Goal: Task Accomplishment & Management: Manage account settings

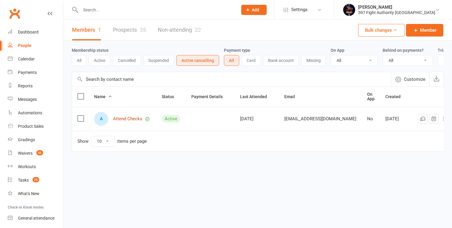
click at [127, 121] on link "Attend Checks" at bounding box center [127, 118] width 29 height 5
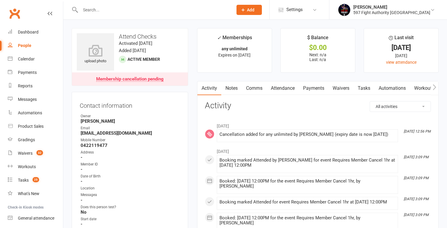
click at [246, 89] on link "Comms" at bounding box center [254, 88] width 25 height 14
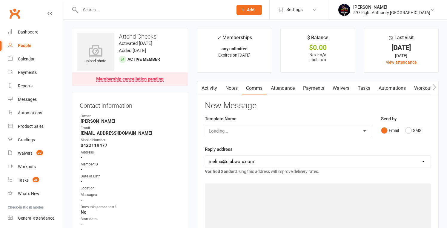
click at [227, 90] on link "Notes" at bounding box center [231, 88] width 21 height 14
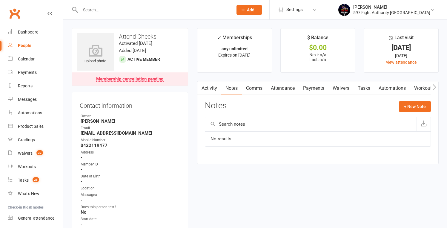
click at [382, 88] on link "Automations" at bounding box center [393, 88] width 36 height 14
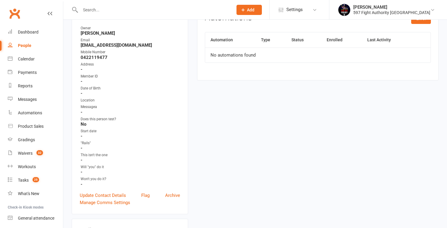
scroll to position [87, 0]
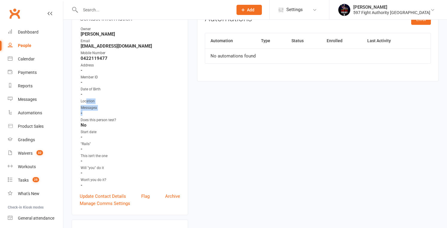
drag, startPoint x: 87, startPoint y: 102, endPoint x: 97, endPoint y: 110, distance: 13.2
click at [97, 110] on ul "Owner [PERSON_NAME] Email [EMAIL_ADDRESS][DOMAIN_NAME] Mobile Number [PHONE_NUM…" at bounding box center [130, 106] width 100 height 161
click at [97, 107] on div "Messagea" at bounding box center [131, 108] width 100 height 6
drag, startPoint x: 96, startPoint y: 107, endPoint x: 68, endPoint y: 99, distance: 29.4
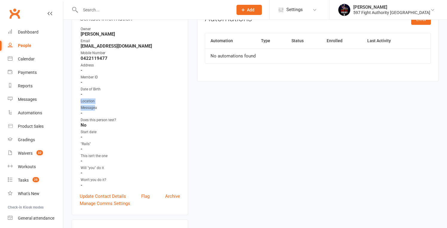
click at [85, 105] on div "Messagea" at bounding box center [131, 108] width 100 height 6
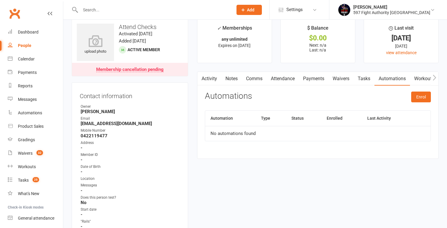
scroll to position [10, 0]
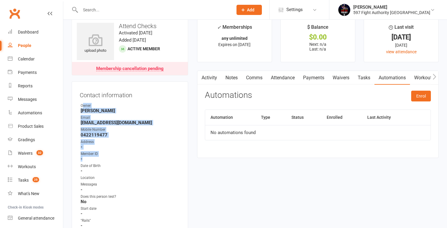
drag, startPoint x: 82, startPoint y: 104, endPoint x: 112, endPoint y: 162, distance: 64.7
click at [113, 161] on ul "Owner [PERSON_NAME] Email [EMAIL_ADDRESS][DOMAIN_NAME] Mobile Number [PHONE_NUM…" at bounding box center [130, 183] width 100 height 161
click at [111, 161] on ul "Owner [PERSON_NAME] Email [EMAIL_ADDRESS][DOMAIN_NAME] Mobile Number [PHONE_NUM…" at bounding box center [130, 183] width 100 height 161
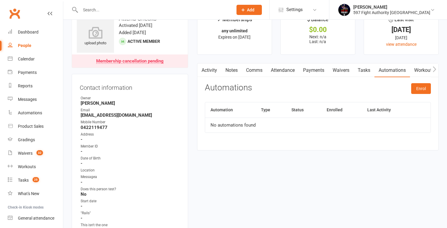
scroll to position [99, 0]
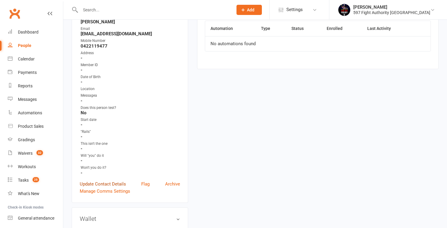
click at [105, 181] on link "Update Contact Details" at bounding box center [103, 183] width 46 height 7
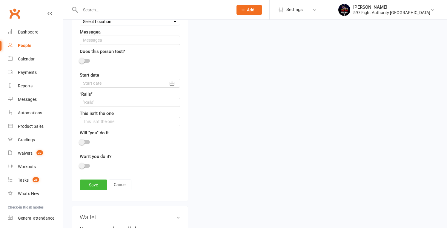
scroll to position [331, 0]
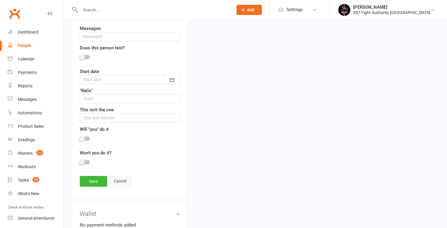
click at [120, 179] on link "Cancel" at bounding box center [120, 181] width 23 height 11
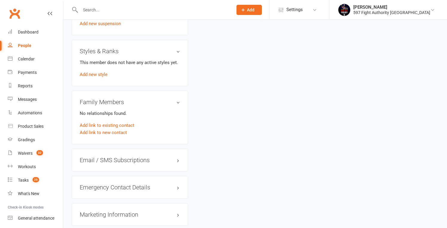
scroll to position [441, 0]
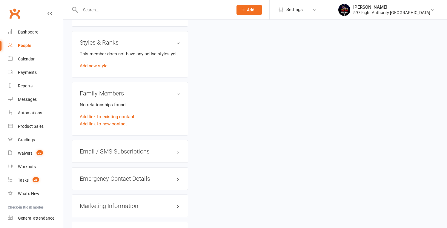
drag, startPoint x: 234, startPoint y: 161, endPoint x: 187, endPoint y: 182, distance: 51.6
click at [161, 199] on div "Marketing Information edit" at bounding box center [130, 205] width 117 height 23
click at [174, 202] on h3 "Marketing Information edit" at bounding box center [130, 205] width 100 height 7
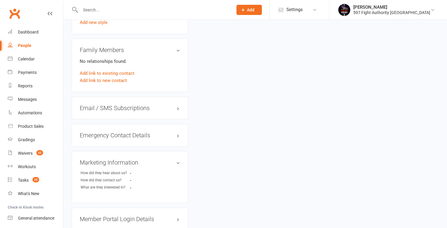
scroll to position [489, 0]
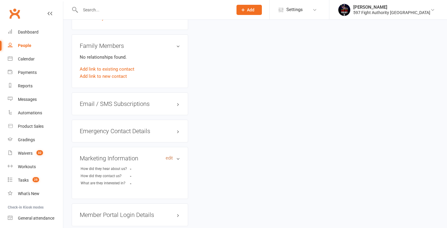
click at [172, 156] on link "edit" at bounding box center [169, 157] width 7 height 5
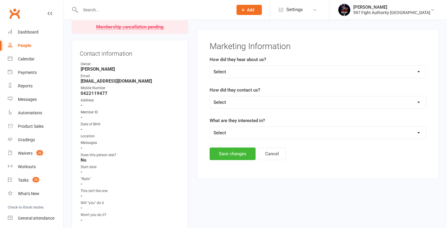
scroll to position [51, 0]
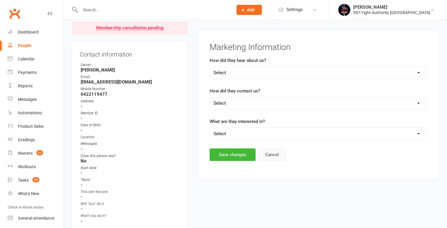
click at [270, 154] on button "Cancel" at bounding box center [272, 154] width 27 height 13
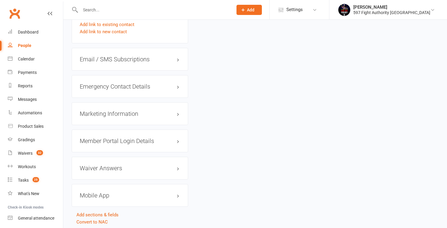
scroll to position [552, 0]
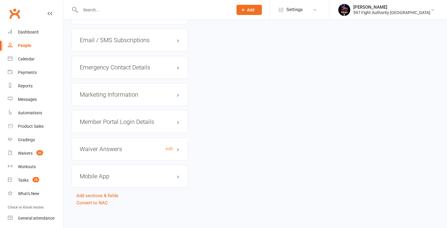
click at [109, 146] on h3 "Waiver Answers edit" at bounding box center [130, 149] width 100 height 7
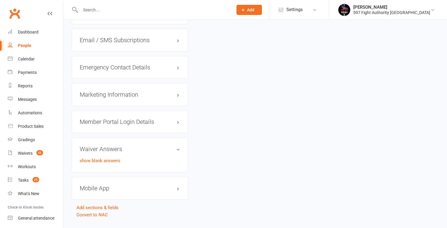
drag, startPoint x: 321, startPoint y: 163, endPoint x: 317, endPoint y: 161, distance: 4.5
click at [111, 206] on link "Add sections & fields" at bounding box center [98, 207] width 42 height 5
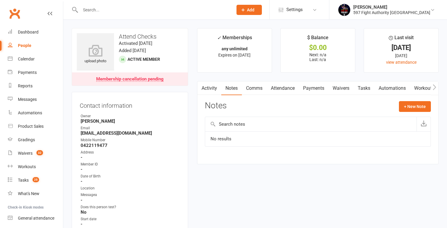
click at [324, 92] on link "Payments" at bounding box center [314, 88] width 30 height 14
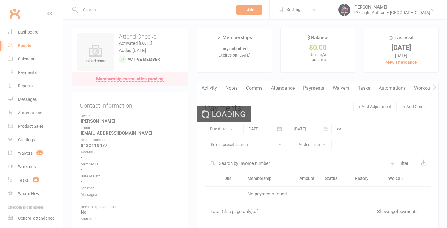
drag, startPoint x: 397, startPoint y: 90, endPoint x: 390, endPoint y: 88, distance: 7.5
click at [397, 90] on div "Loading" at bounding box center [223, 114] width 447 height 228
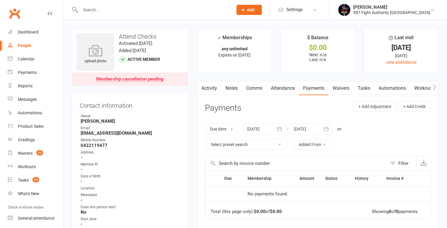
click at [212, 89] on link "Activity" at bounding box center [210, 88] width 24 height 14
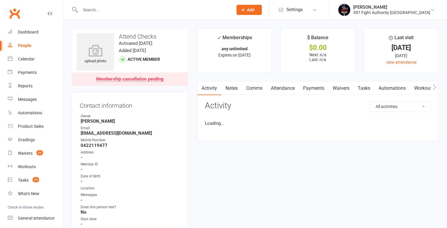
click at [238, 87] on link "Notes" at bounding box center [231, 88] width 21 height 14
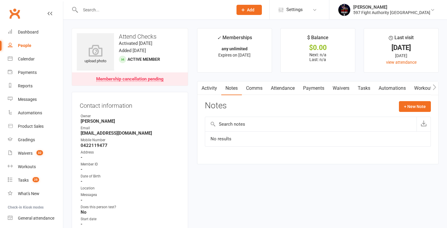
click at [211, 89] on link "Activity" at bounding box center [210, 88] width 24 height 14
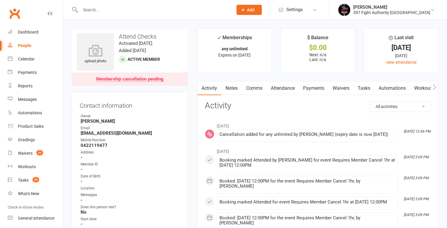
click at [253, 89] on link "Comms" at bounding box center [254, 88] width 25 height 14
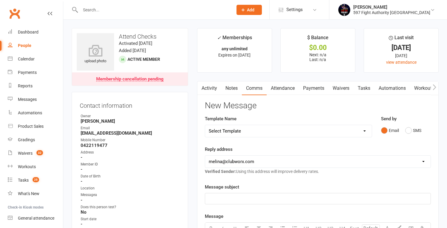
click at [284, 87] on link "Attendance" at bounding box center [283, 88] width 32 height 14
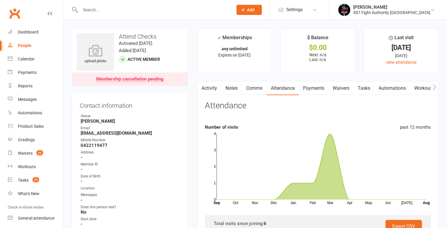
click at [321, 88] on link "Payments" at bounding box center [314, 88] width 30 height 14
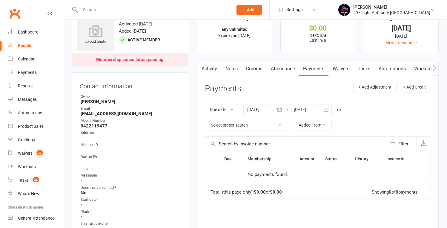
scroll to position [35, 0]
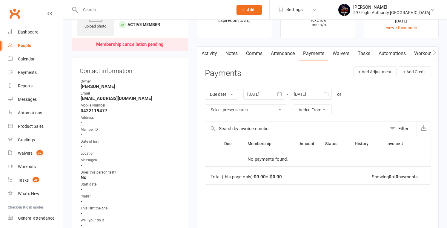
click at [342, 52] on link "Waivers" at bounding box center [341, 54] width 25 height 14
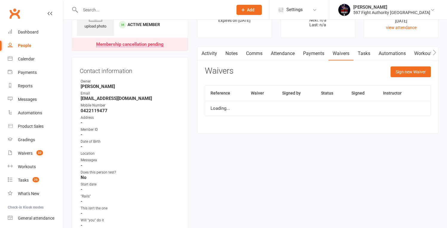
click at [367, 54] on link "Tasks" at bounding box center [364, 54] width 21 height 14
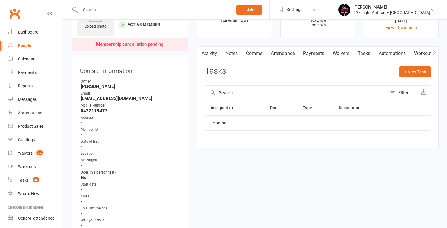
click at [394, 53] on link "Automations" at bounding box center [393, 54] width 36 height 14
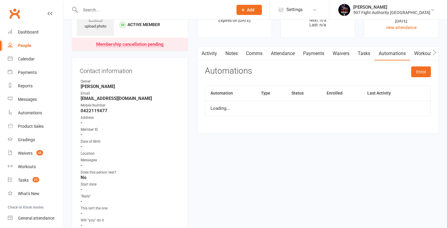
click at [424, 53] on link "Workouts" at bounding box center [424, 54] width 28 height 14
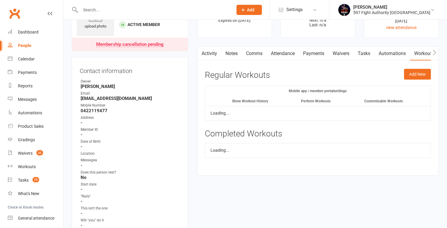
click at [436, 52] on icon "button" at bounding box center [434, 52] width 3 height 6
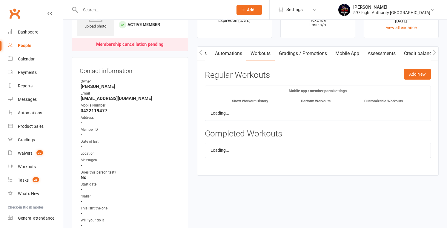
click at [436, 52] on icon "button" at bounding box center [434, 52] width 3 height 6
click at [289, 51] on link "Gradings / Promotions" at bounding box center [303, 54] width 56 height 14
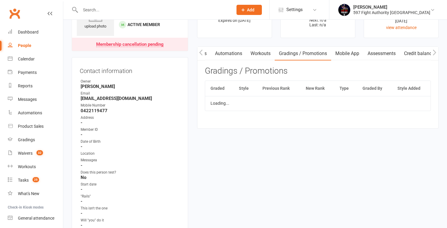
click at [345, 54] on link "Mobile App" at bounding box center [347, 54] width 32 height 14
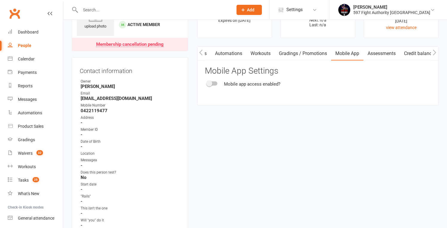
click at [306, 53] on link "Gradings / Promotions" at bounding box center [303, 54] width 56 height 14
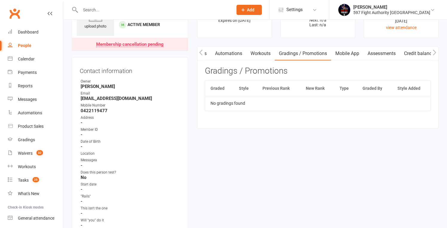
scroll to position [0, 167]
click at [361, 54] on link "Mobile App" at bounding box center [347, 54] width 32 height 14
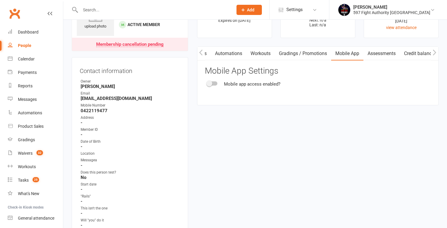
click at [379, 58] on link "Assessments" at bounding box center [382, 54] width 36 height 14
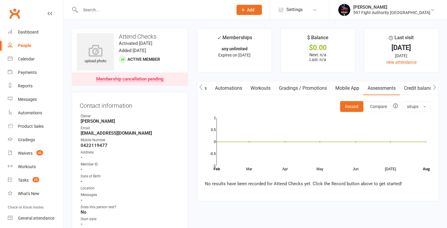
click at [416, 88] on link "Credit balance" at bounding box center [419, 88] width 39 height 14
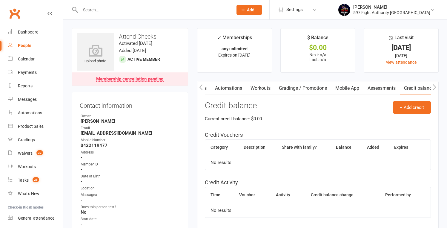
click at [437, 87] on icon "button" at bounding box center [435, 87] width 4 height 6
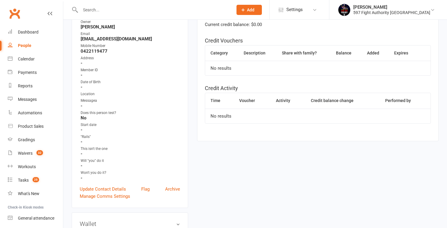
scroll to position [106, 0]
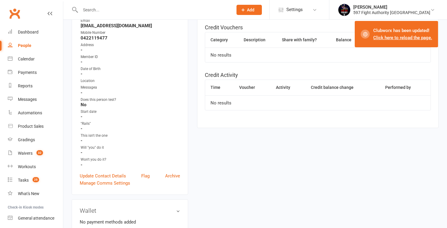
click at [104, 164] on strong "-" at bounding box center [131, 164] width 100 height 5
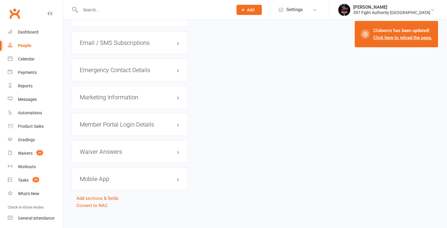
scroll to position [552, 0]
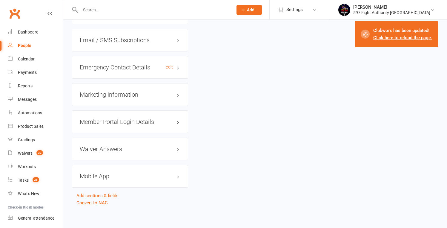
click at [129, 67] on h3 "Emergency Contact Details edit" at bounding box center [130, 67] width 100 height 7
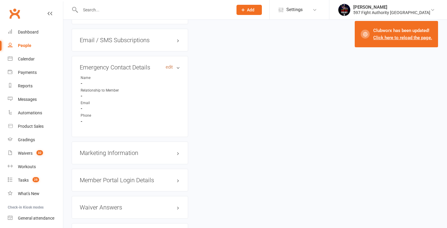
click at [169, 65] on link "edit" at bounding box center [169, 67] width 7 height 5
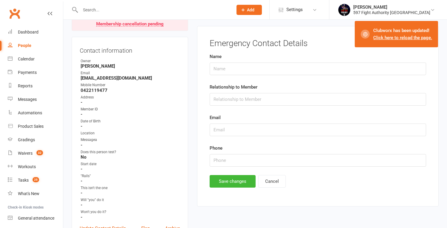
scroll to position [51, 0]
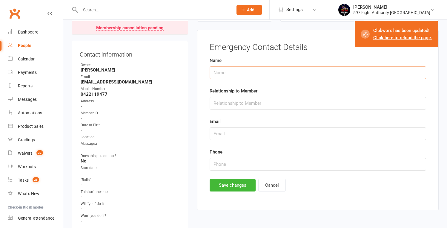
click at [318, 72] on input "text" at bounding box center [318, 72] width 217 height 13
type input "[PERSON_NAME]"
type input "Friend"
type input "h"
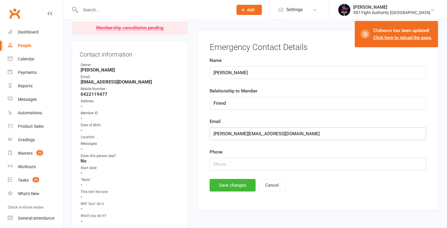
type input "[PERSON_NAME][EMAIL_ADDRESS][DOMAIN_NAME]"
type input "0412345678"
click at [230, 188] on button "Save changes" at bounding box center [233, 185] width 46 height 13
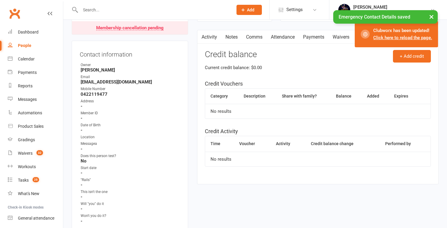
click at [429, 15] on button "×" at bounding box center [431, 16] width 11 height 13
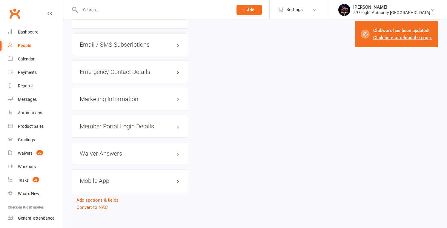
scroll to position [552, 0]
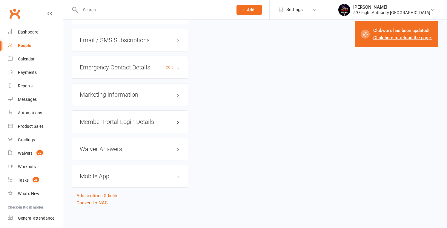
click at [137, 67] on h3 "Emergency Contact Details edit" at bounding box center [130, 67] width 100 height 7
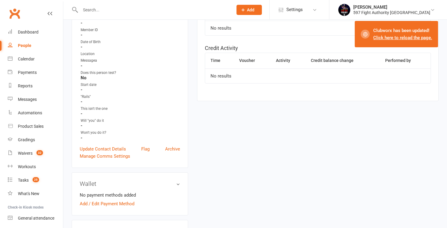
scroll to position [0, 0]
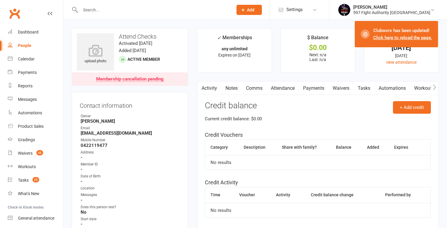
click at [397, 37] on link "Click here to reload the page." at bounding box center [403, 37] width 59 height 5
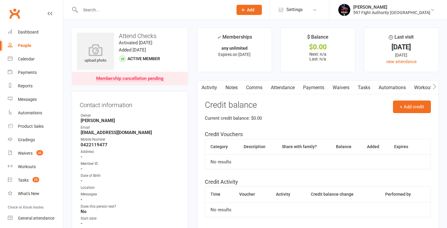
scroll to position [1, 0]
click at [27, 46] on div "People" at bounding box center [24, 45] width 13 height 5
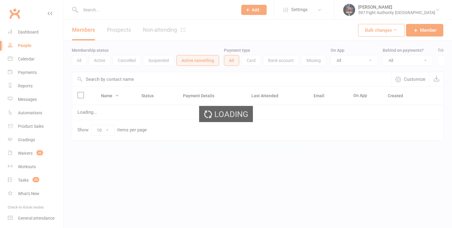
click at [99, 59] on ui-view "Prospect Member Non-attending contact Class / event Appointment Grading event T…" at bounding box center [226, 82] width 452 height 162
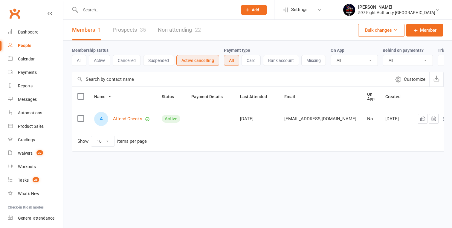
click at [93, 62] on button "Active" at bounding box center [100, 60] width 22 height 11
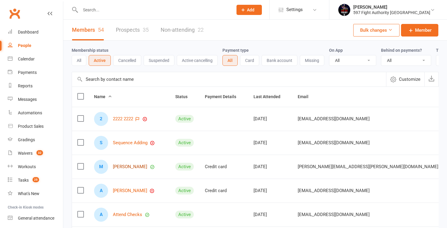
click at [119, 169] on link "Melissa Bell" at bounding box center [130, 166] width 34 height 5
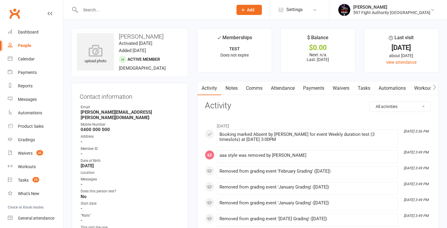
click at [21, 45] on div "People" at bounding box center [24, 45] width 13 height 5
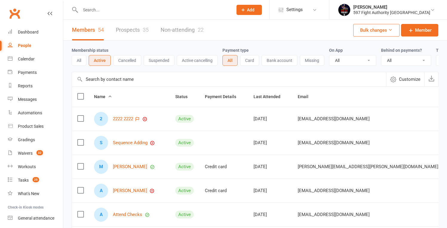
click at [129, 31] on link "Prospects 35" at bounding box center [132, 30] width 33 height 21
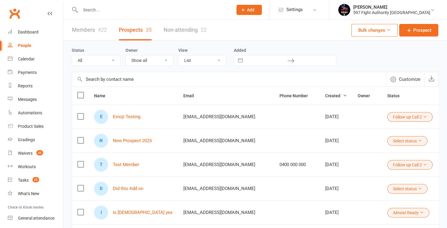
click at [191, 32] on link "Non-attending 22" at bounding box center [185, 30] width 43 height 21
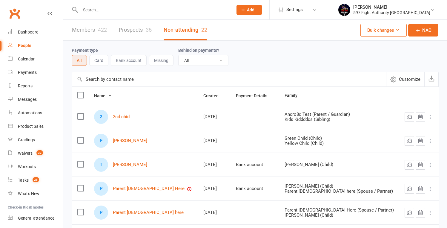
click at [73, 30] on link "Members 422" at bounding box center [89, 30] width 35 height 21
